Goal: Information Seeking & Learning: Learn about a topic

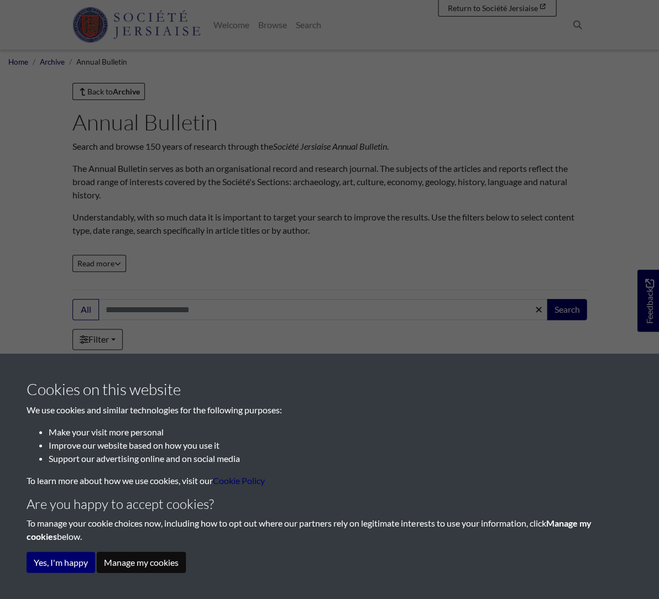
click at [150, 566] on button "Manage my cookies" at bounding box center [141, 561] width 89 height 21
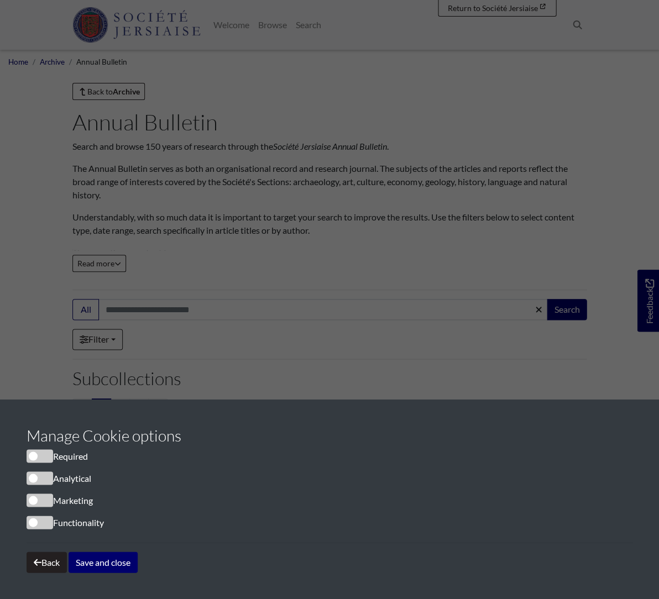
drag, startPoint x: 91, startPoint y: 564, endPoint x: 127, endPoint y: 545, distance: 39.8
click at [92, 564] on button "Save and close" at bounding box center [103, 561] width 69 height 21
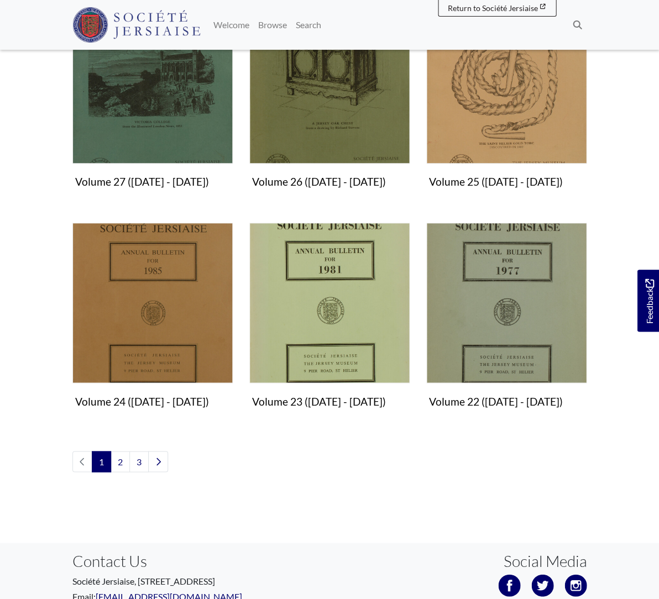
scroll to position [865, 0]
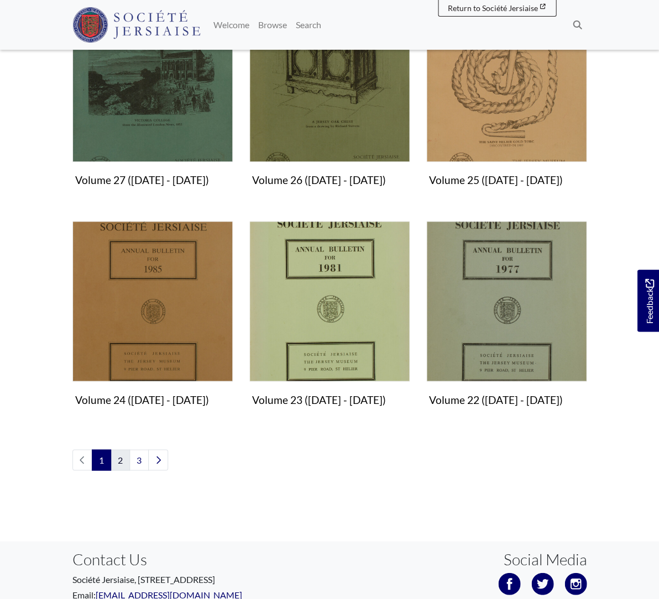
click at [119, 459] on link "2" at bounding box center [119, 459] width 19 height 21
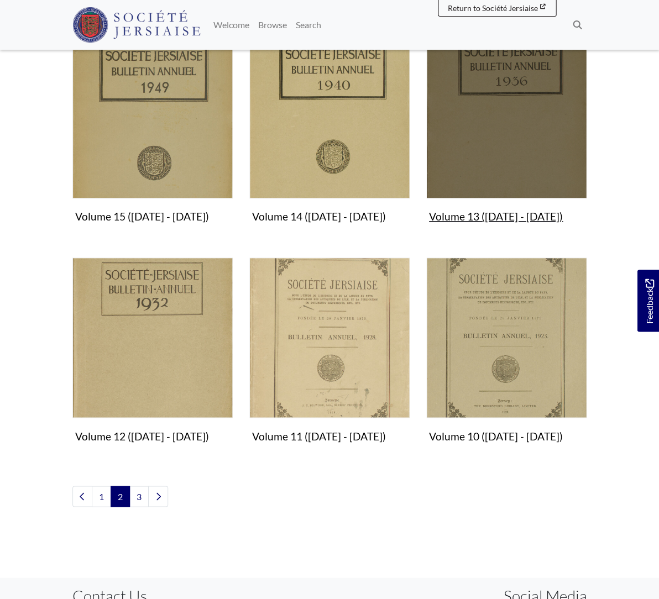
scroll to position [829, 0]
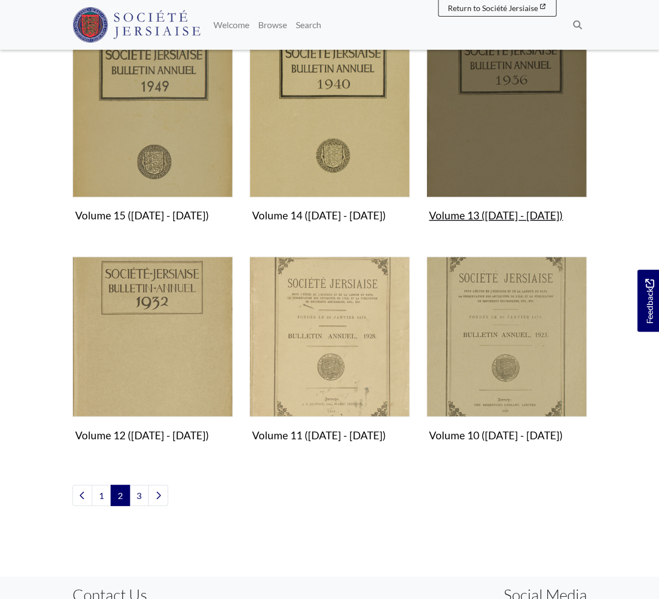
click at [517, 171] on img "Subcollection" at bounding box center [506, 117] width 160 height 160
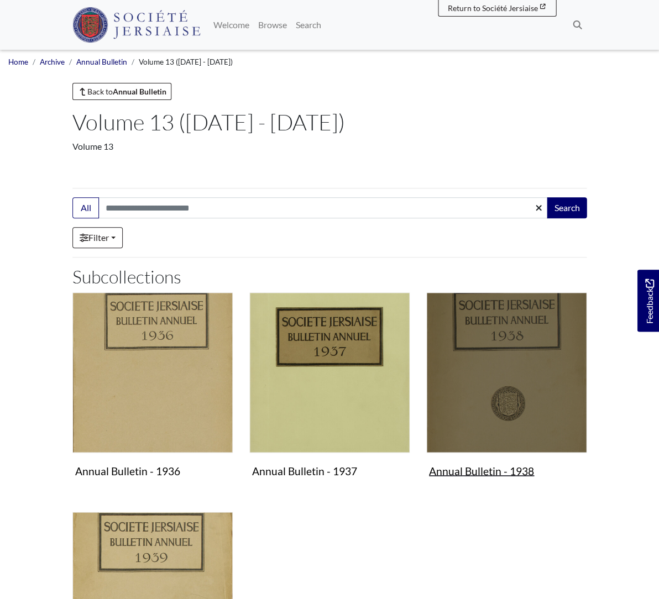
click at [468, 401] on img "Subcollection" at bounding box center [506, 372] width 160 height 160
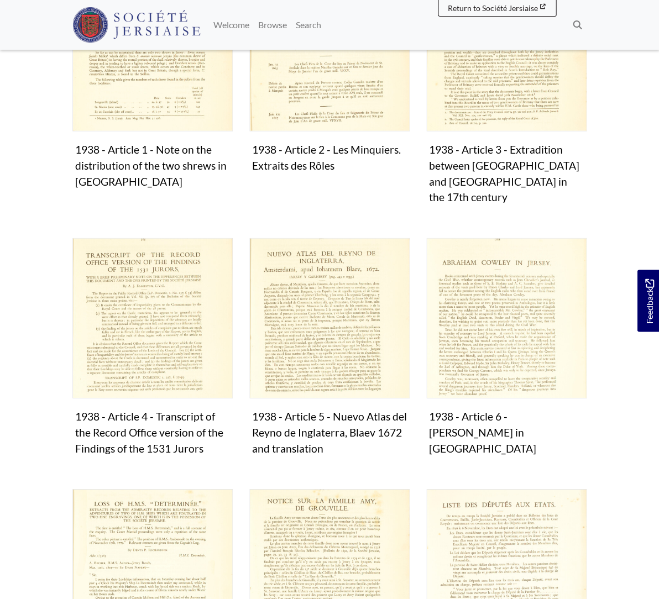
scroll to position [359, 0]
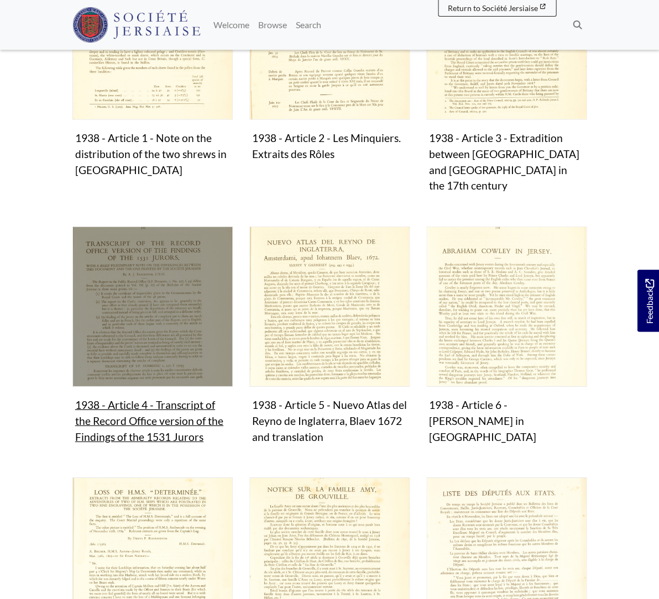
click at [173, 347] on img "Subcollection" at bounding box center [152, 306] width 160 height 160
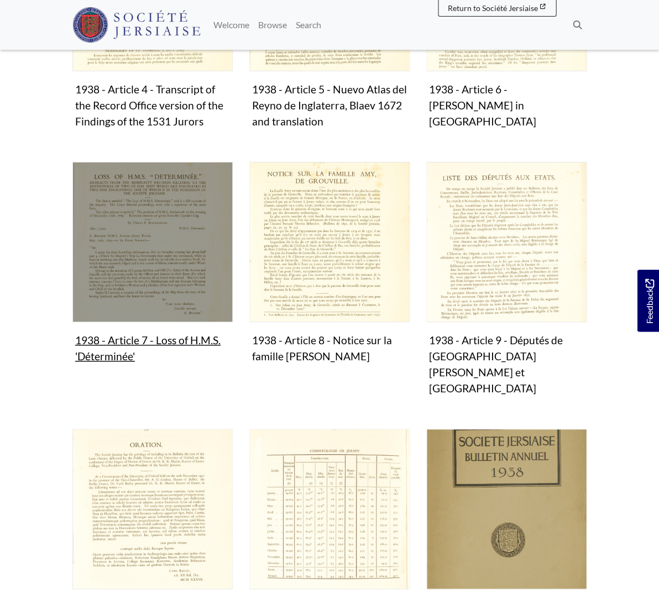
scroll to position [676, 0]
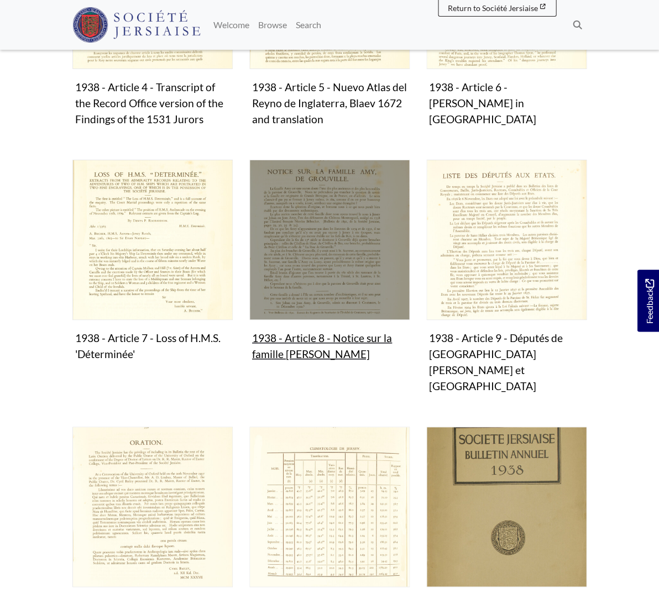
click at [325, 265] on img "Subcollection" at bounding box center [329, 240] width 160 height 160
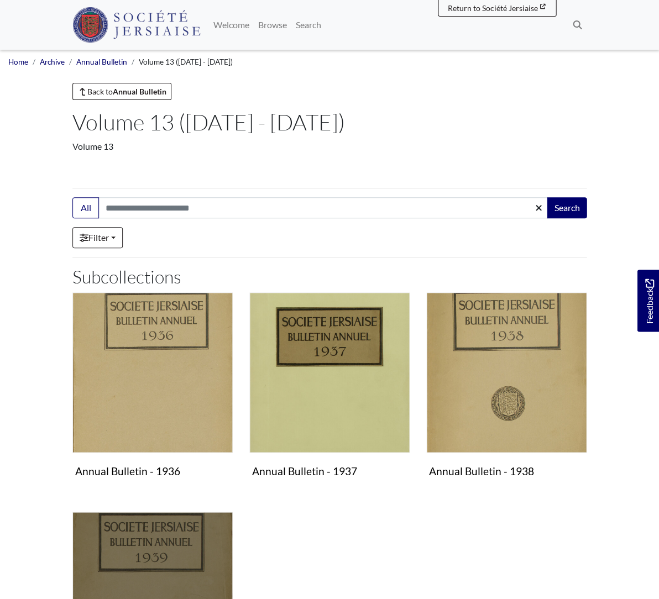
click at [171, 535] on img "Subcollection" at bounding box center [152, 592] width 160 height 160
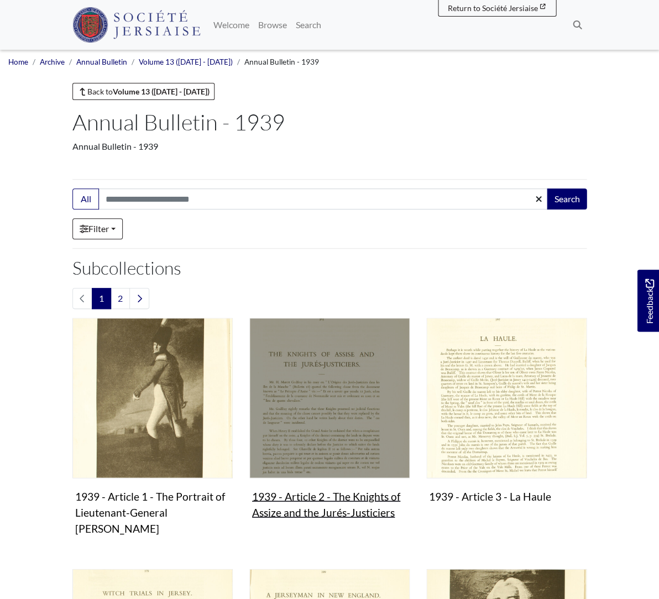
click at [266, 410] on img "Subcollection" at bounding box center [329, 398] width 160 height 160
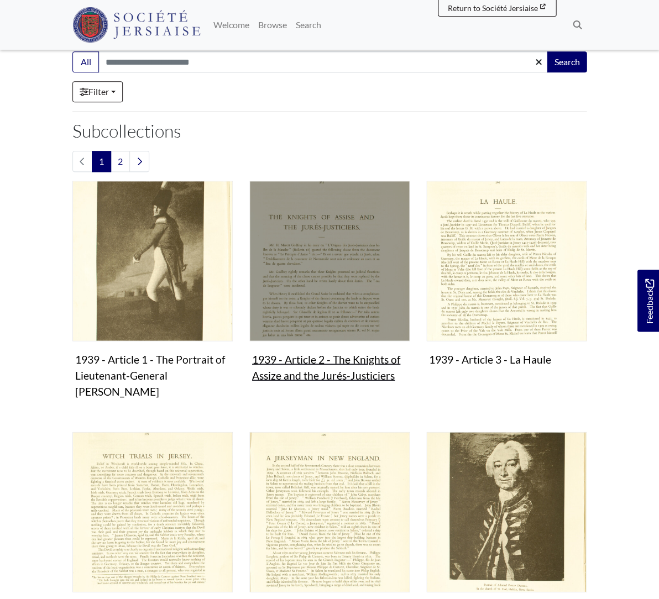
scroll to position [138, 0]
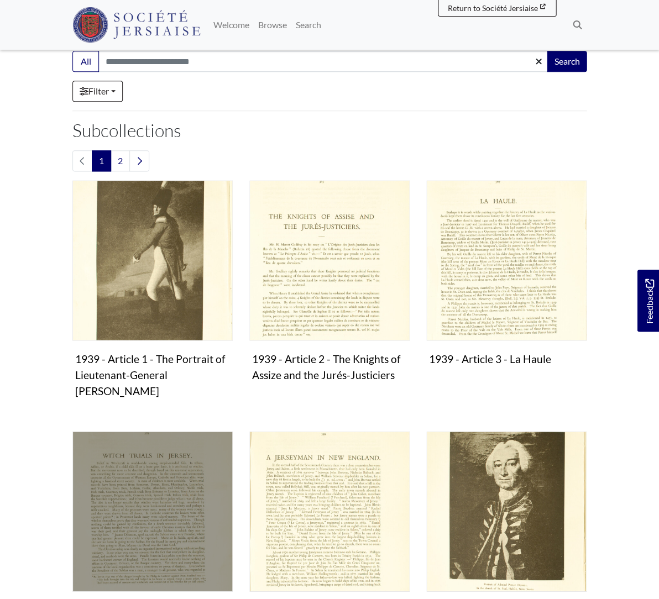
click at [99, 493] on img "Subcollection" at bounding box center [152, 511] width 160 height 160
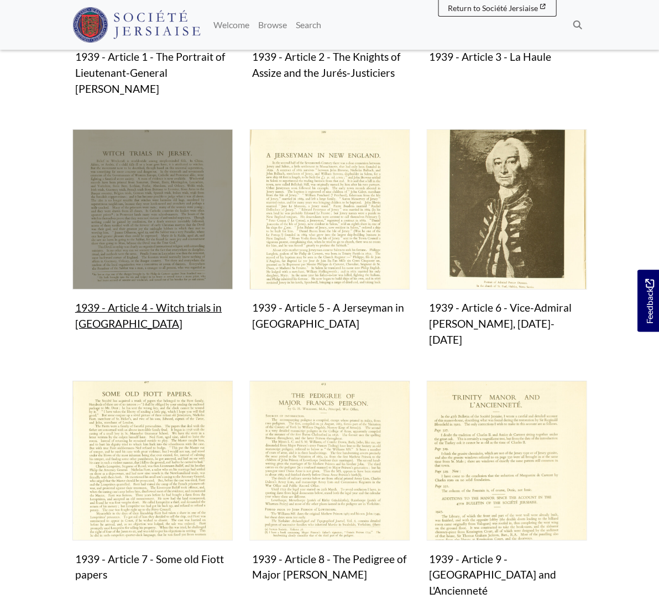
scroll to position [457, 0]
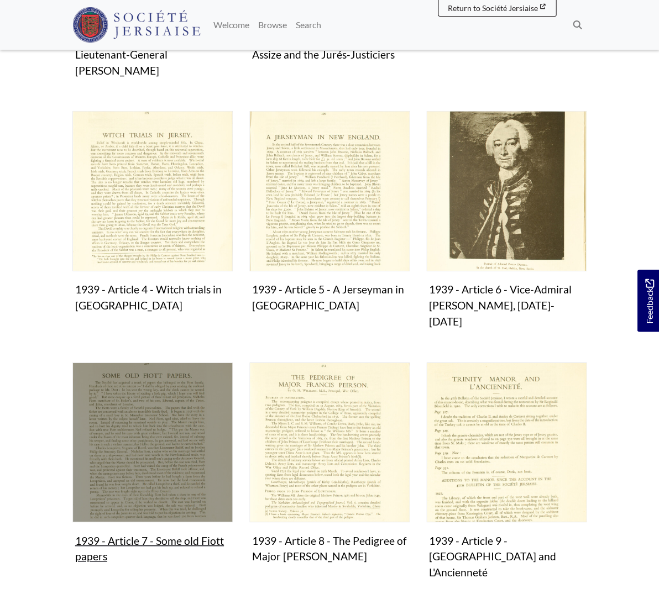
click at [161, 461] on img "Subcollection" at bounding box center [152, 442] width 160 height 160
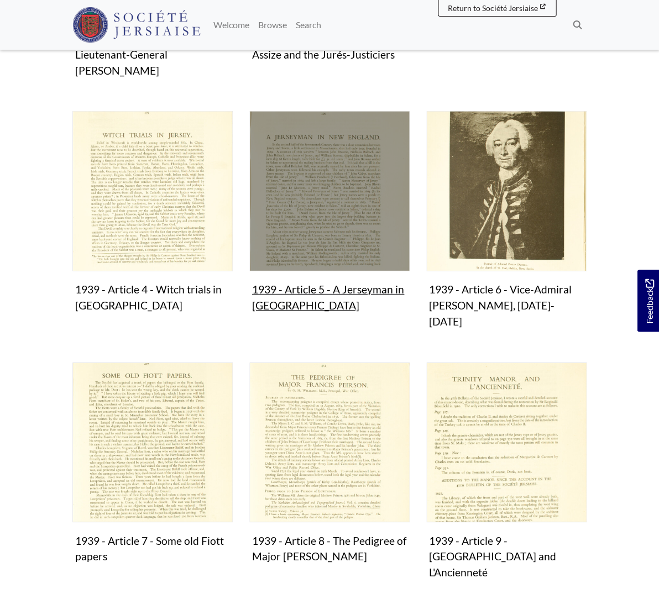
click at [344, 229] on img "Subcollection" at bounding box center [329, 191] width 160 height 160
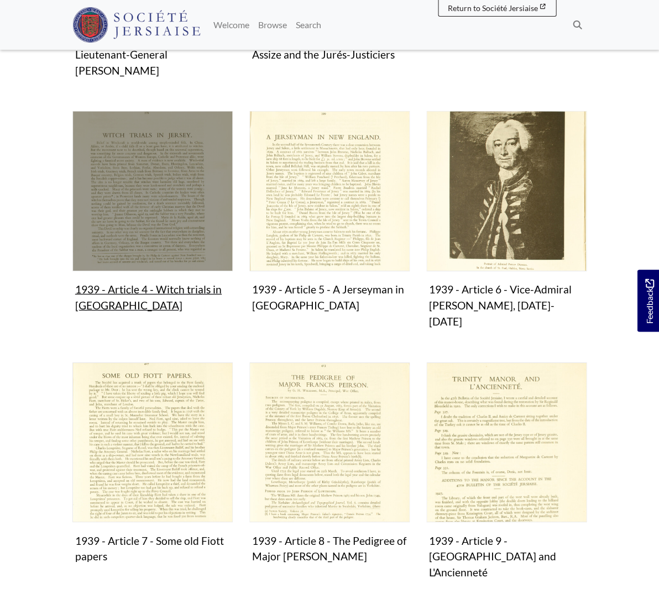
click at [179, 228] on img "Subcollection" at bounding box center [152, 191] width 160 height 160
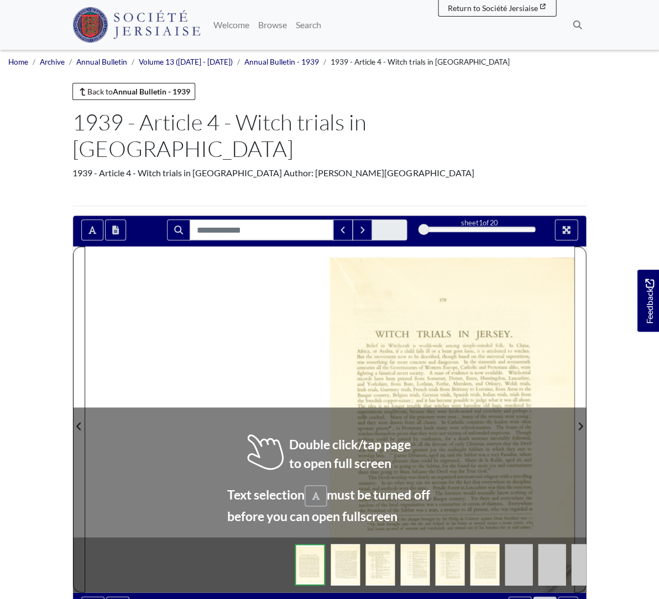
click at [575, 544] on img at bounding box center [585, 564] width 28 height 41
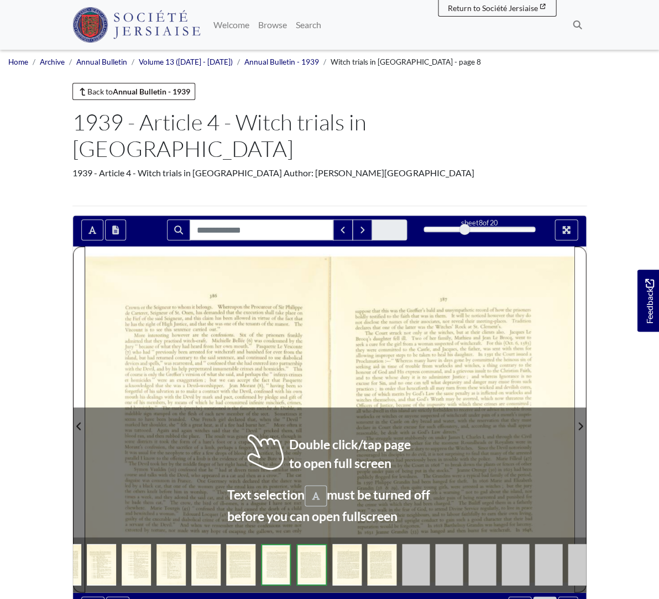
click at [374, 544] on img at bounding box center [381, 564] width 29 height 41
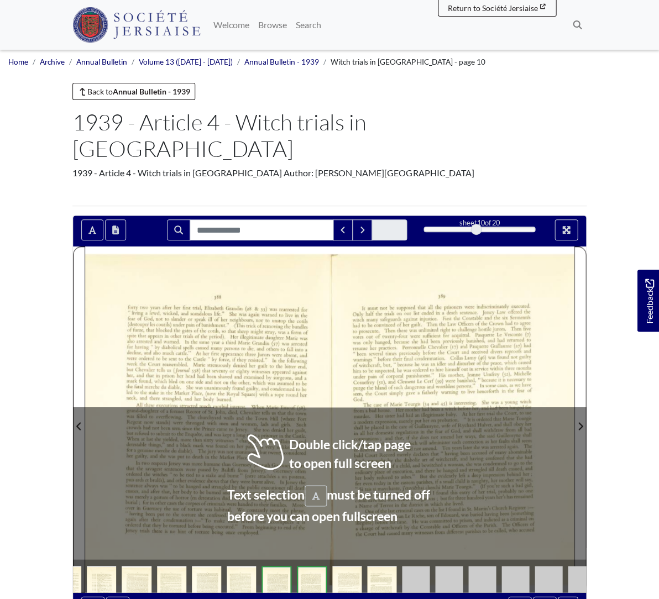
click at [510, 541] on div "sheet 10 of 20 10 **" at bounding box center [329, 419] width 514 height 408
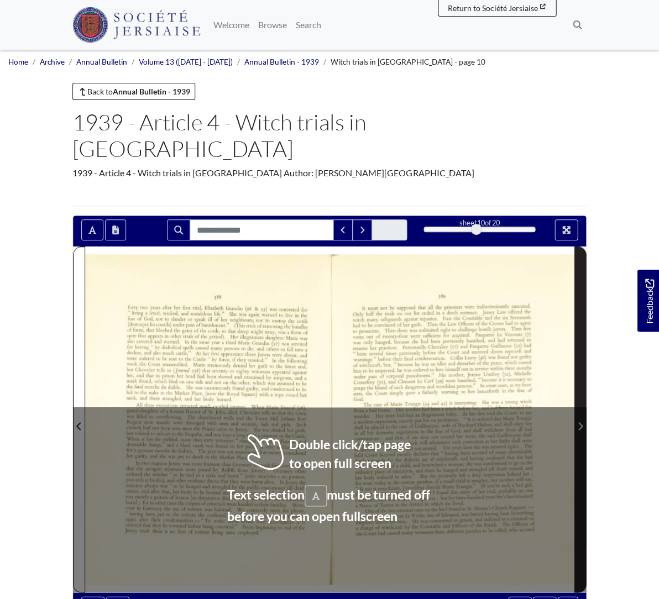
click at [579, 422] on icon "Next Page" at bounding box center [580, 426] width 4 height 8
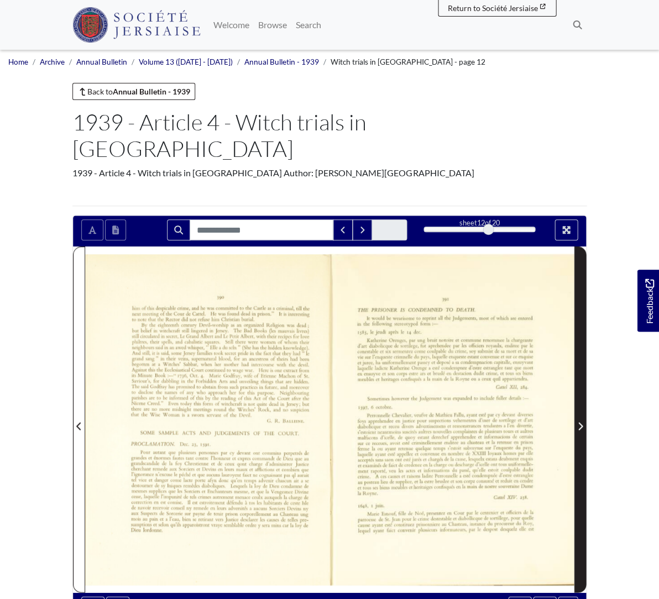
click at [579, 422] on icon "Next Page" at bounding box center [580, 426] width 4 height 8
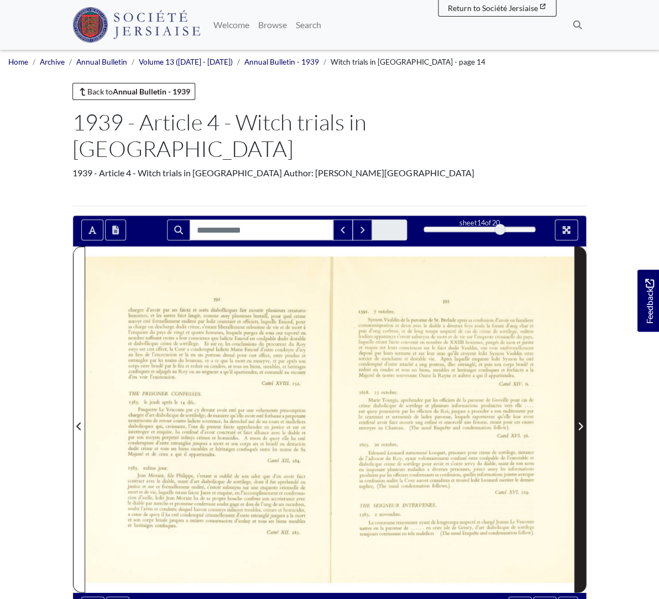
click at [579, 422] on icon "Next Page" at bounding box center [580, 426] width 4 height 8
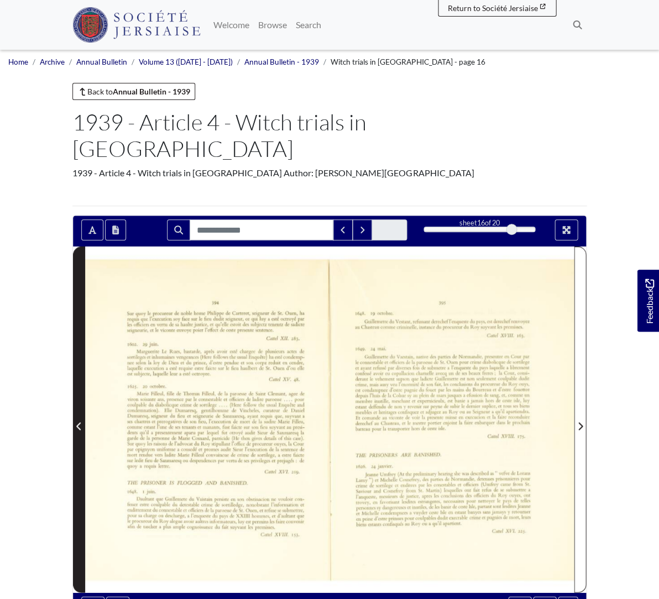
click at [77, 422] on icon "Previous Page" at bounding box center [79, 426] width 6 height 9
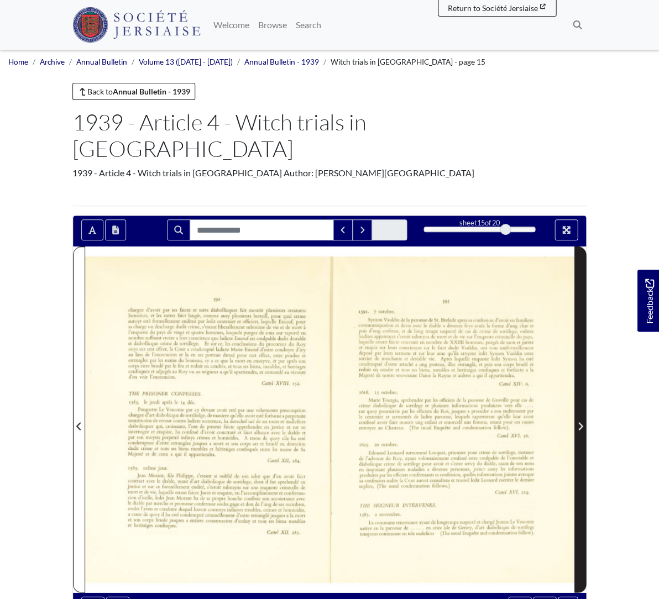
click at [578, 422] on icon "Next Page" at bounding box center [580, 426] width 6 height 9
